Goal: Task Accomplishment & Management: Use online tool/utility

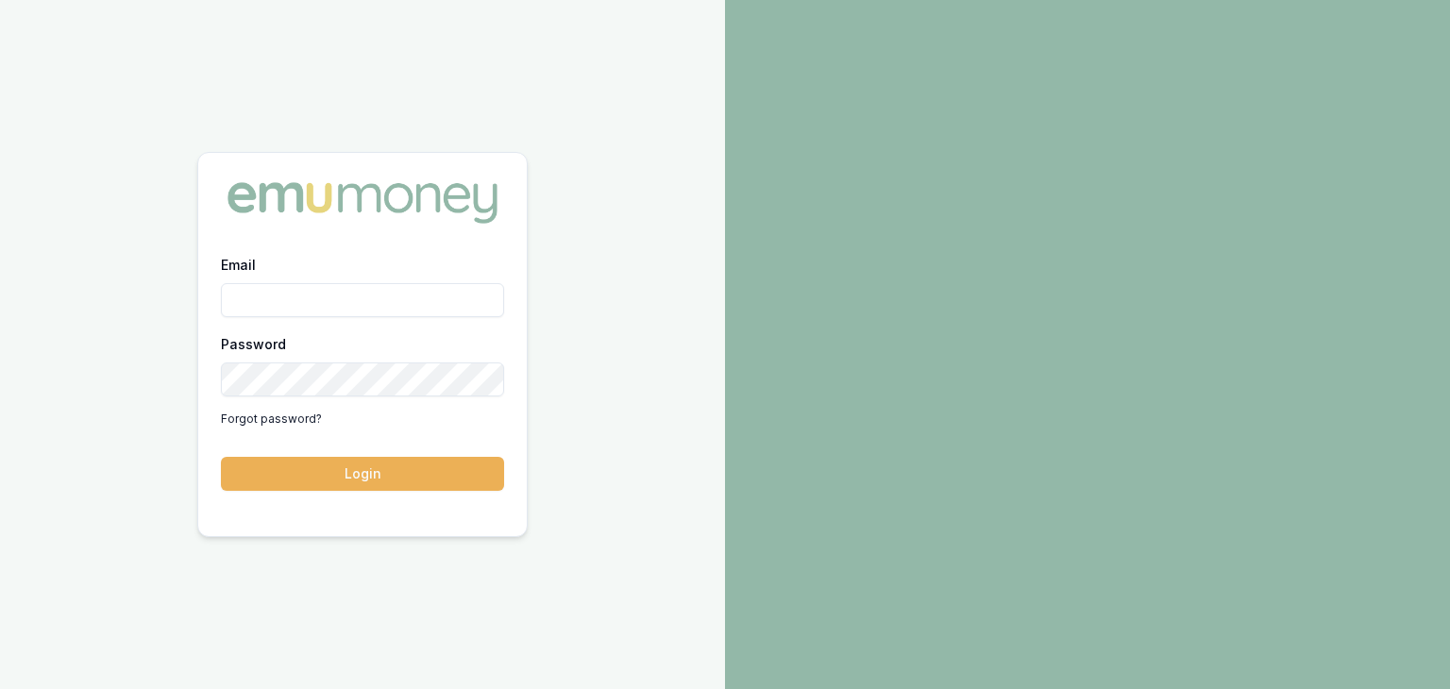
click at [290, 309] on input "Email" at bounding box center [362, 300] width 283 height 34
type input "baron.ketterman@emumoney.com.au"
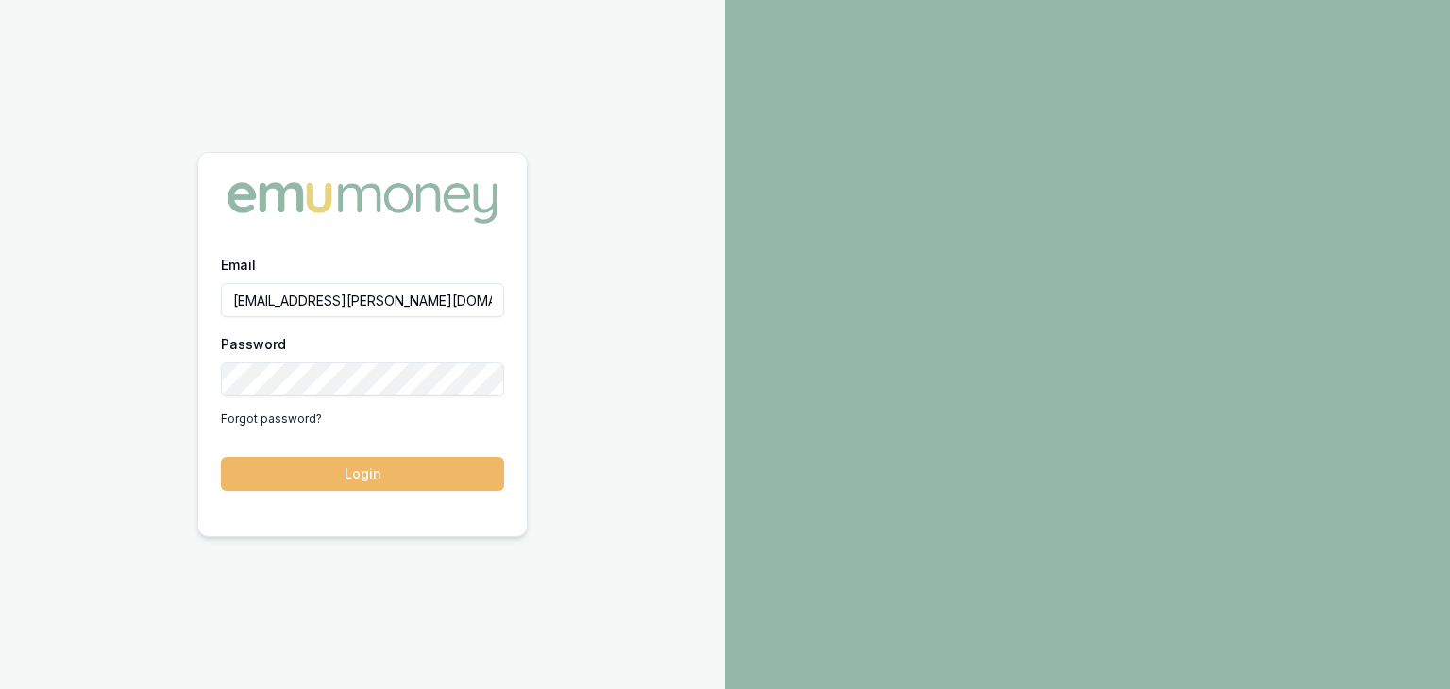
click at [407, 485] on button "Login" at bounding box center [362, 474] width 283 height 34
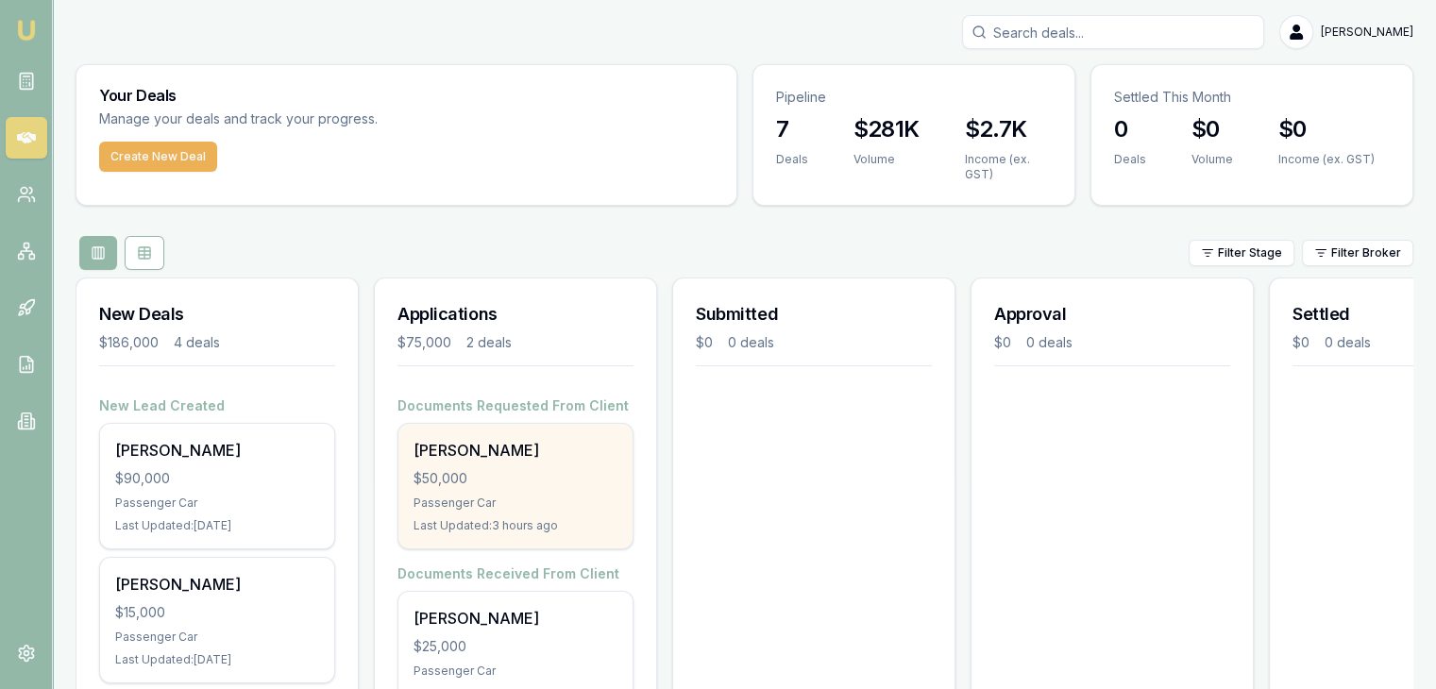
scroll to position [94, 0]
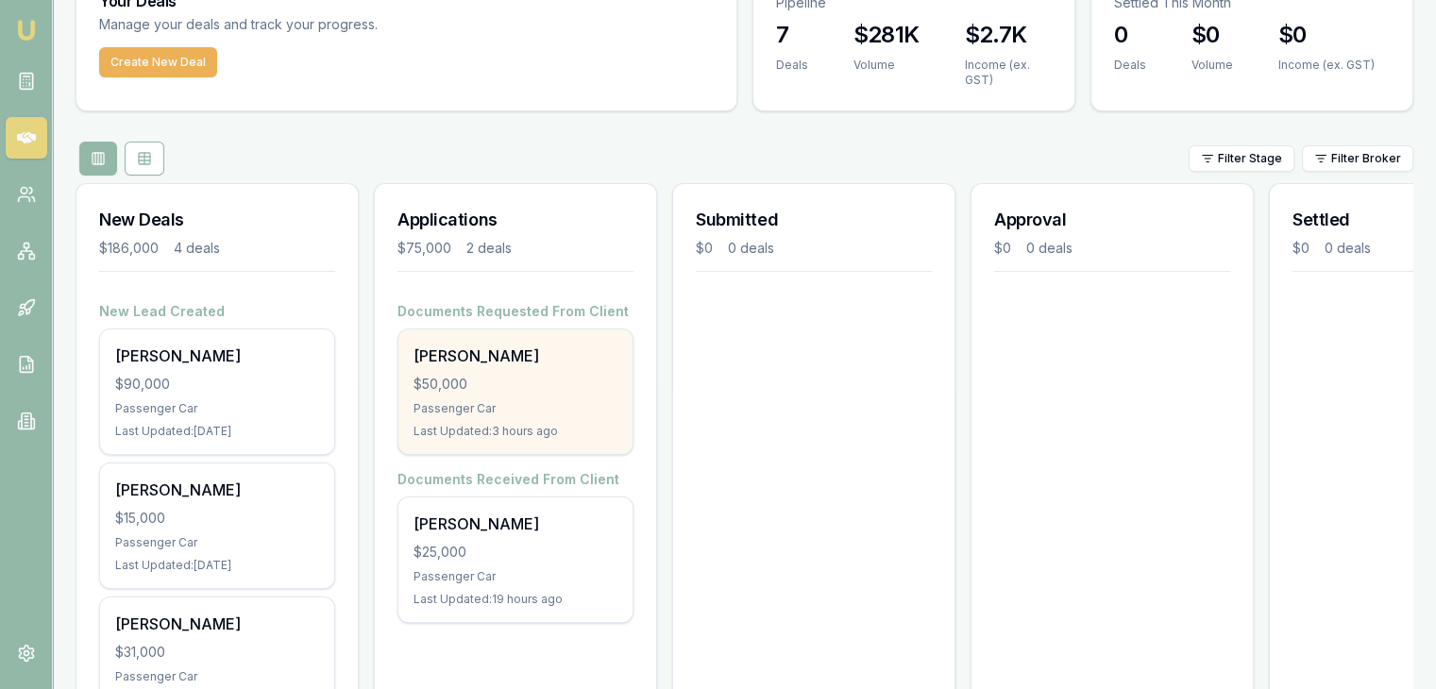
click at [522, 394] on div "[PERSON_NAME] $50,000 Passenger Car Last Updated: 3 hours ago" at bounding box center [515, 391] width 234 height 125
click at [507, 375] on div "$50,000" at bounding box center [515, 384] width 204 height 19
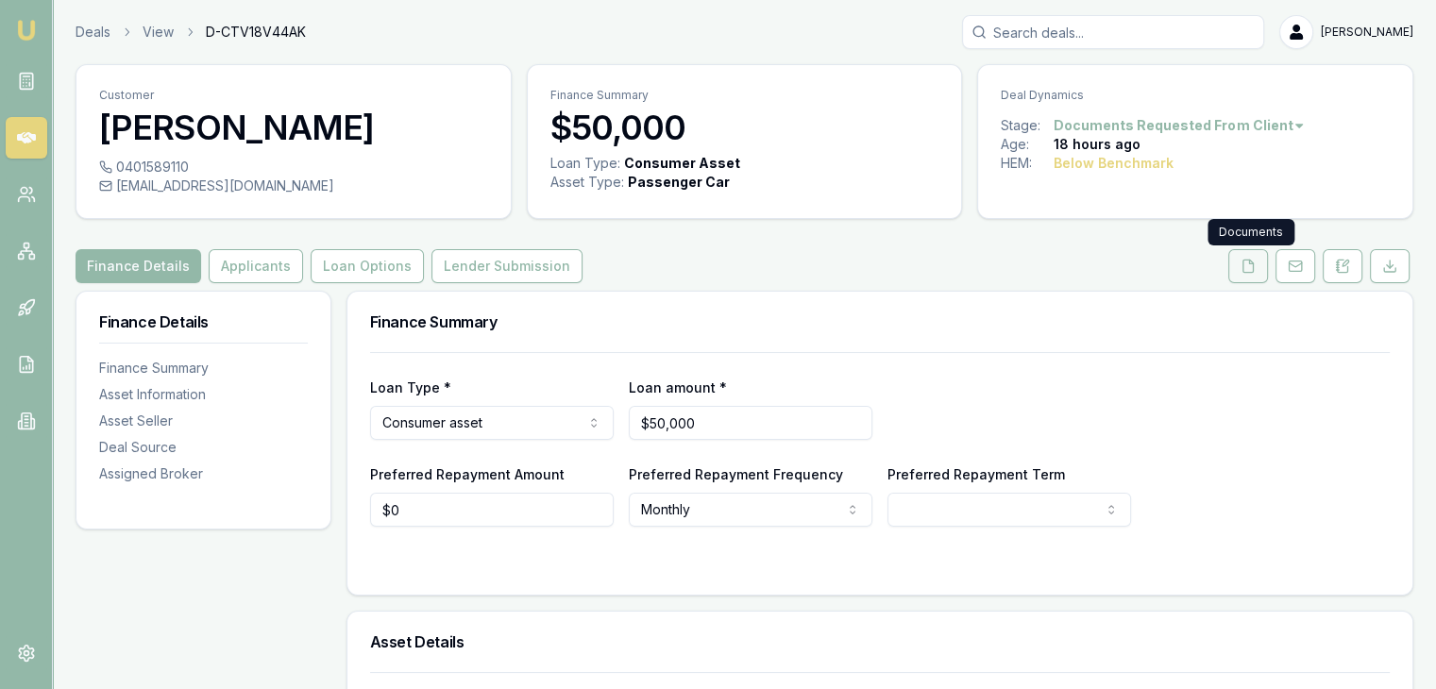
click at [1250, 261] on polyline at bounding box center [1251, 262] width 4 height 4
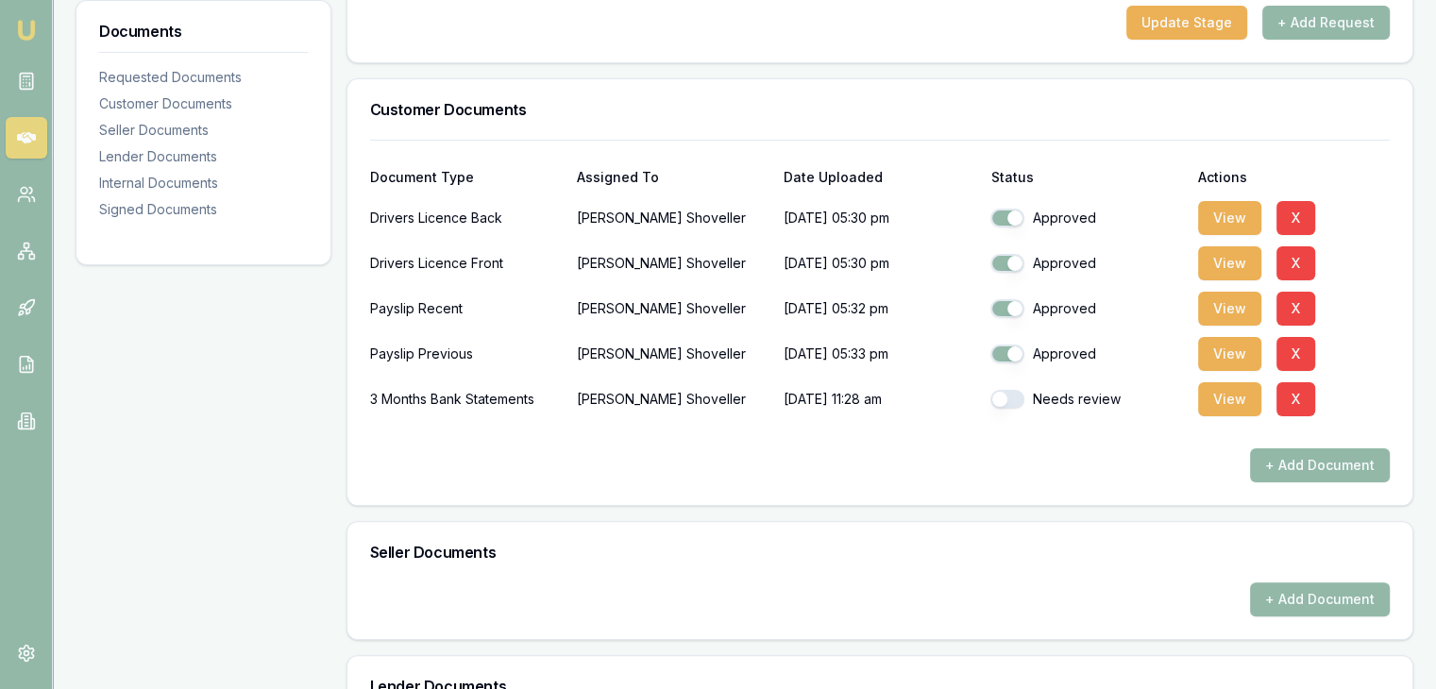
scroll to position [472, 0]
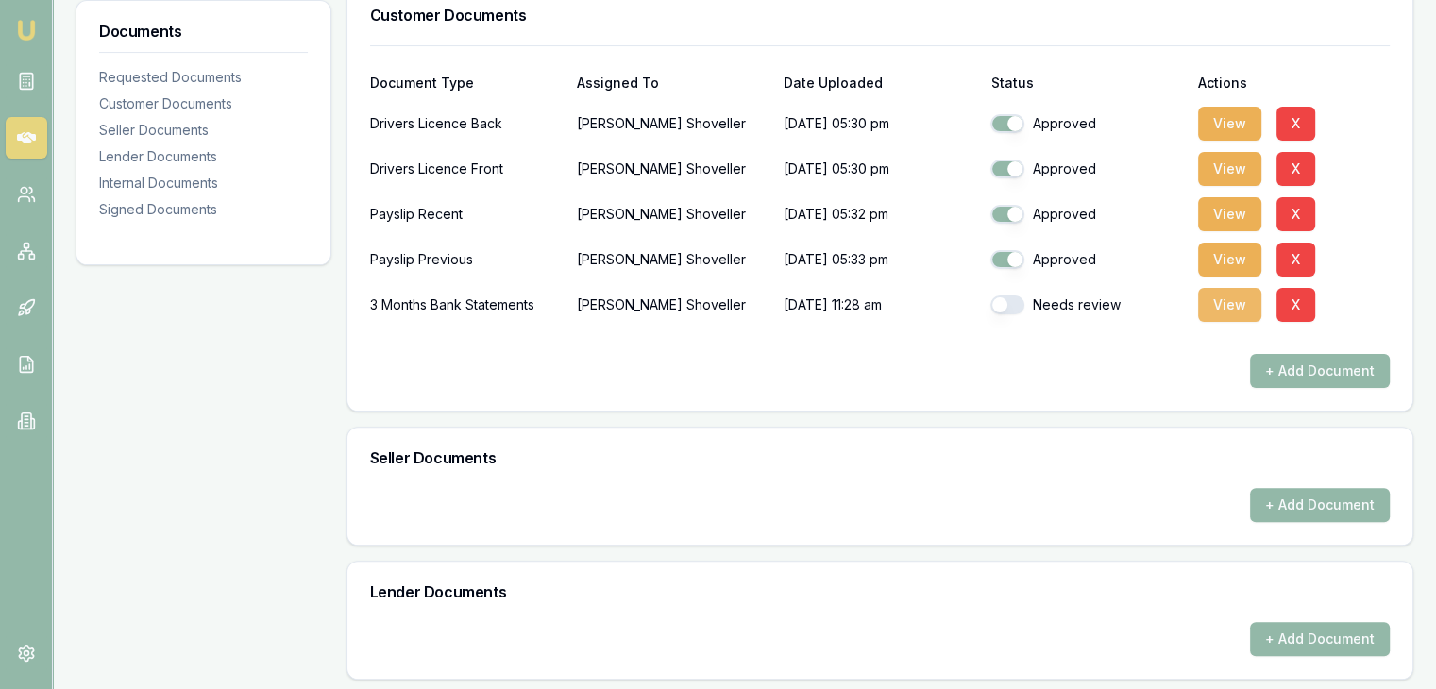
click at [1236, 299] on button "View" at bounding box center [1229, 305] width 63 height 34
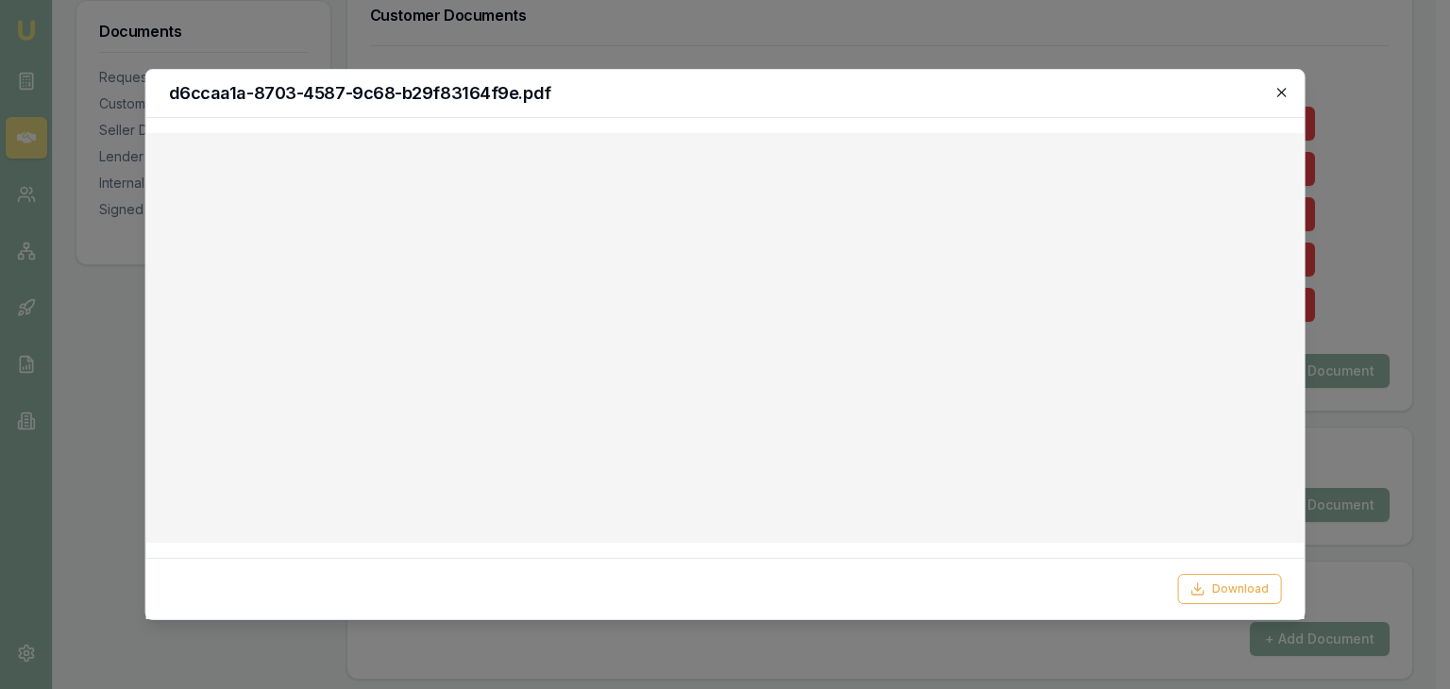
click at [1280, 92] on icon "button" at bounding box center [1281, 92] width 8 height 8
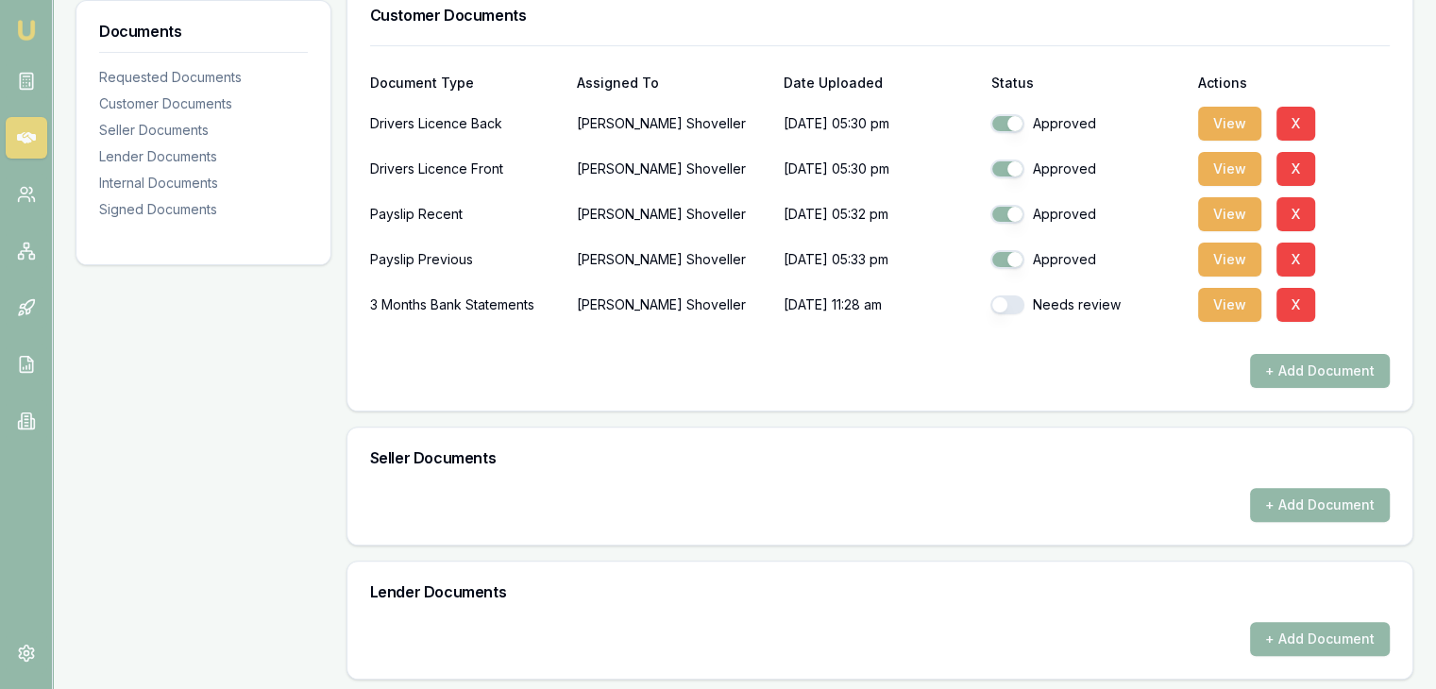
click at [1015, 306] on button "button" at bounding box center [1007, 304] width 34 height 19
checkbox input "true"
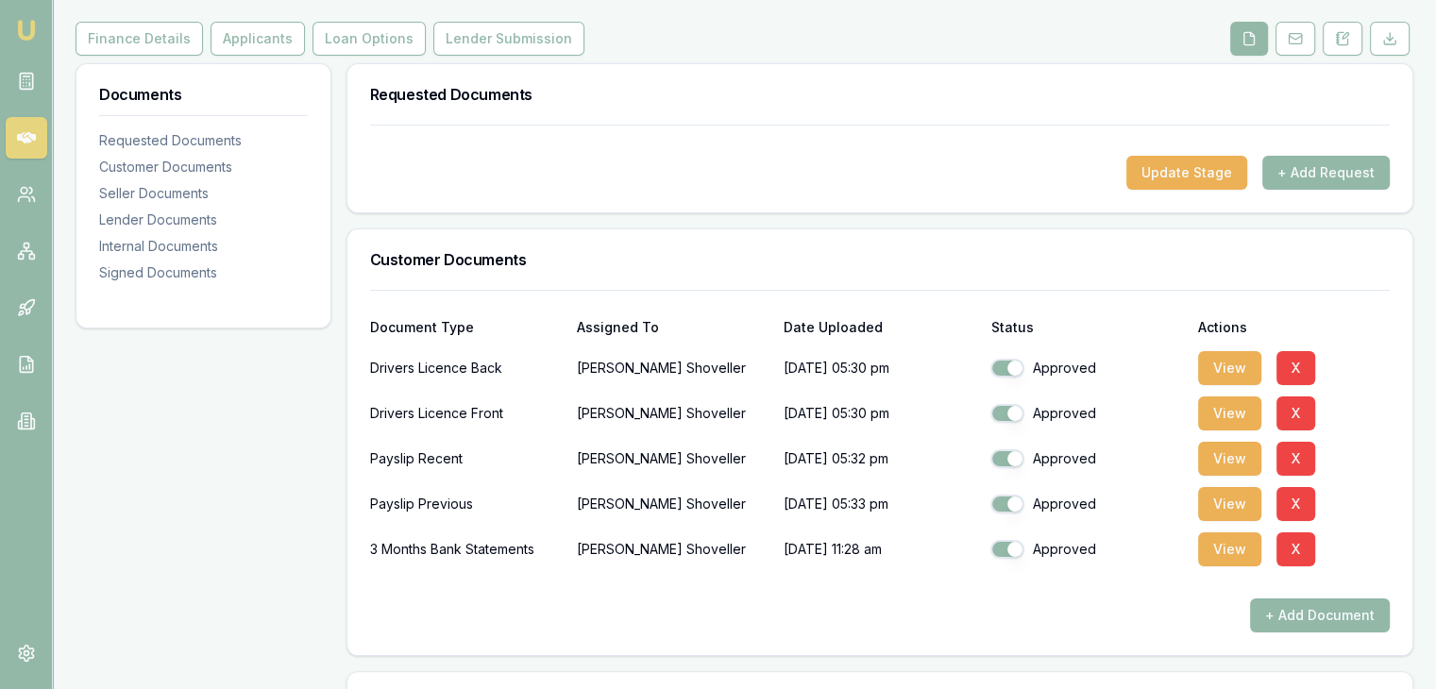
scroll to position [283, 0]
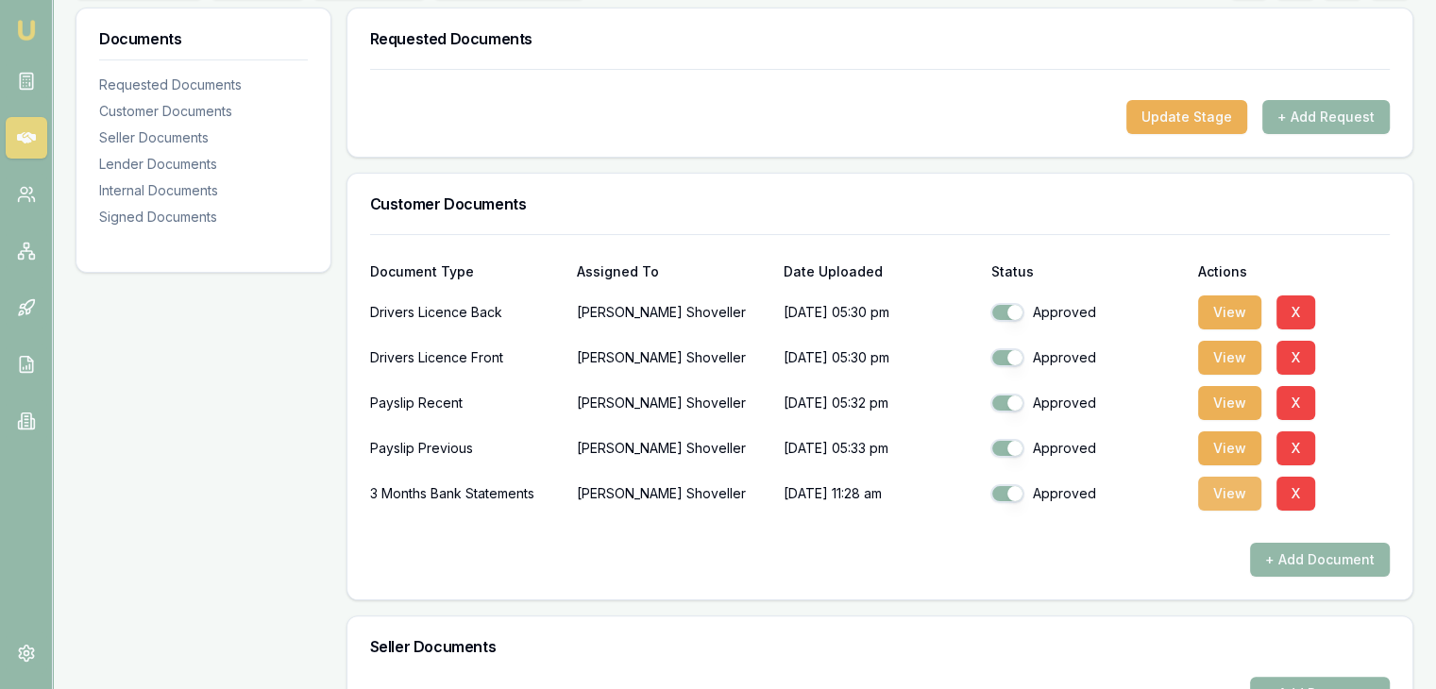
click at [1216, 493] on button "View" at bounding box center [1229, 494] width 63 height 34
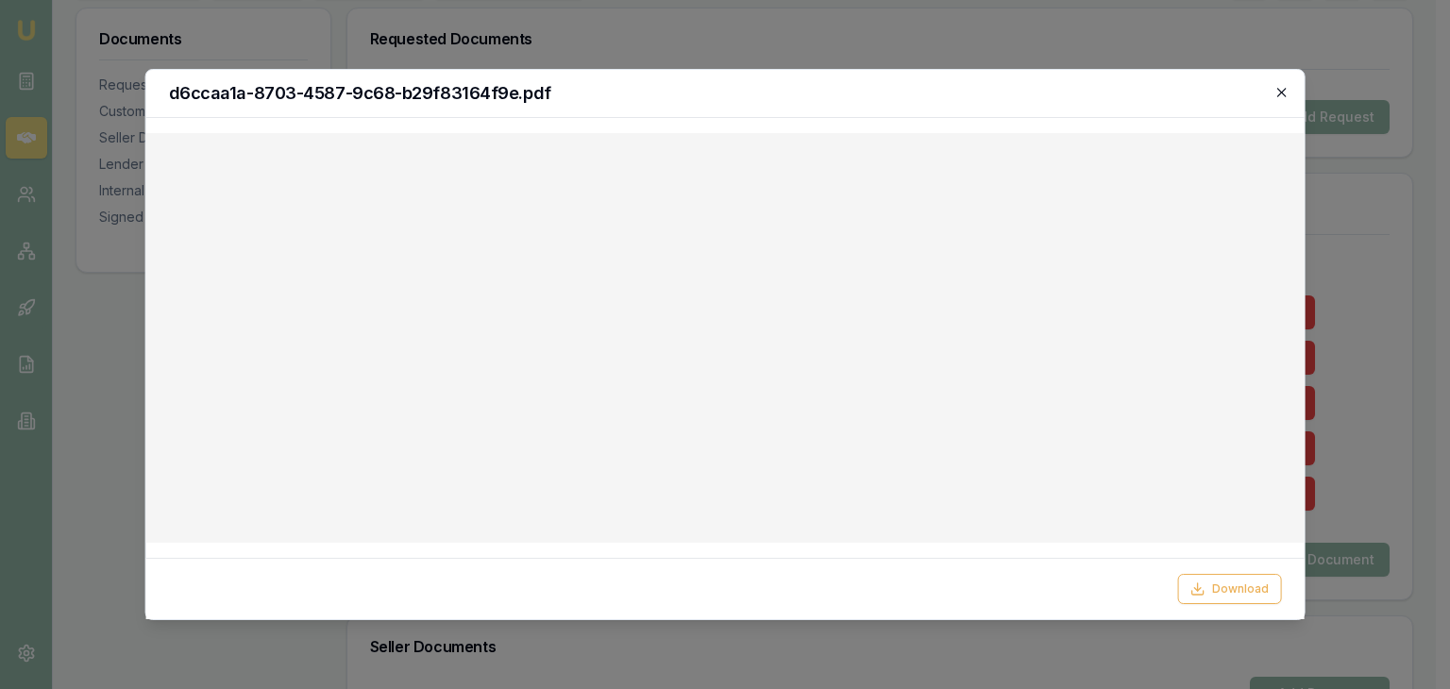
click at [1283, 92] on icon "button" at bounding box center [1281, 92] width 8 height 8
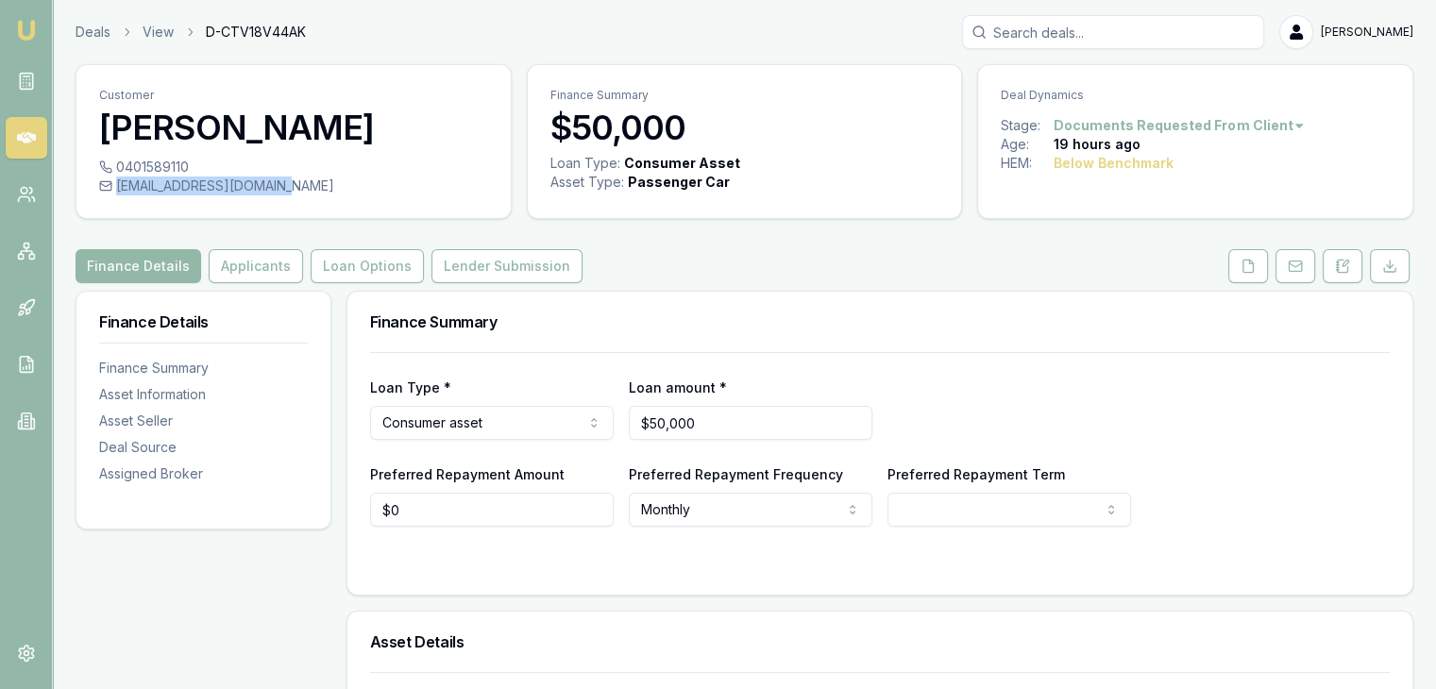
drag, startPoint x: 115, startPoint y: 186, endPoint x: 272, endPoint y: 182, distance: 156.8
click at [272, 182] on div "[EMAIL_ADDRESS][DOMAIN_NAME]" at bounding box center [293, 186] width 389 height 19
copy div "[EMAIL_ADDRESS][DOMAIN_NAME]"
